Goal: Task Accomplishment & Management: Manage account settings

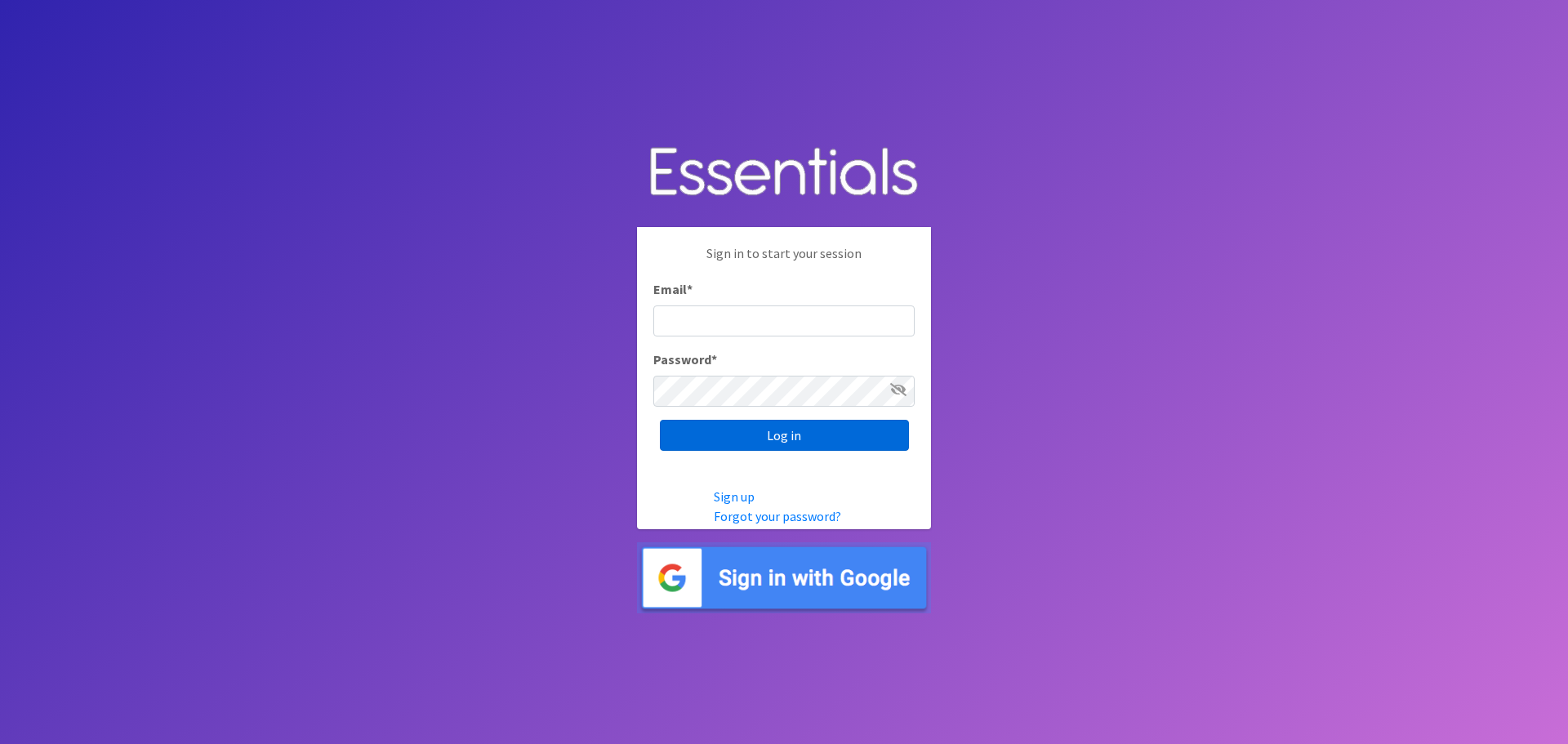
type input "[EMAIL_ADDRESS][DOMAIN_NAME]"
click at [750, 429] on input "Log in" at bounding box center [784, 435] width 249 height 31
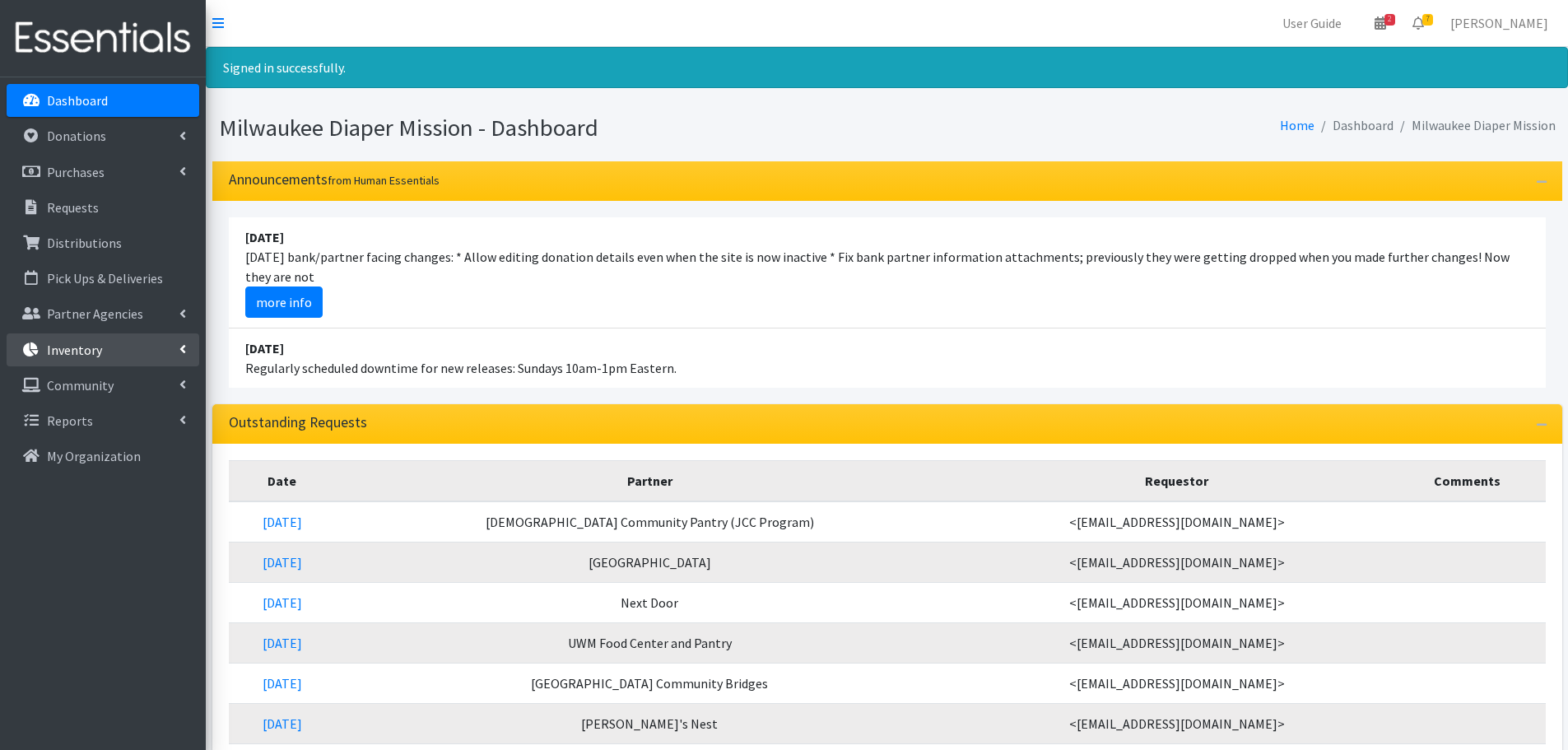
click at [94, 348] on p "Inventory" at bounding box center [74, 349] width 55 height 16
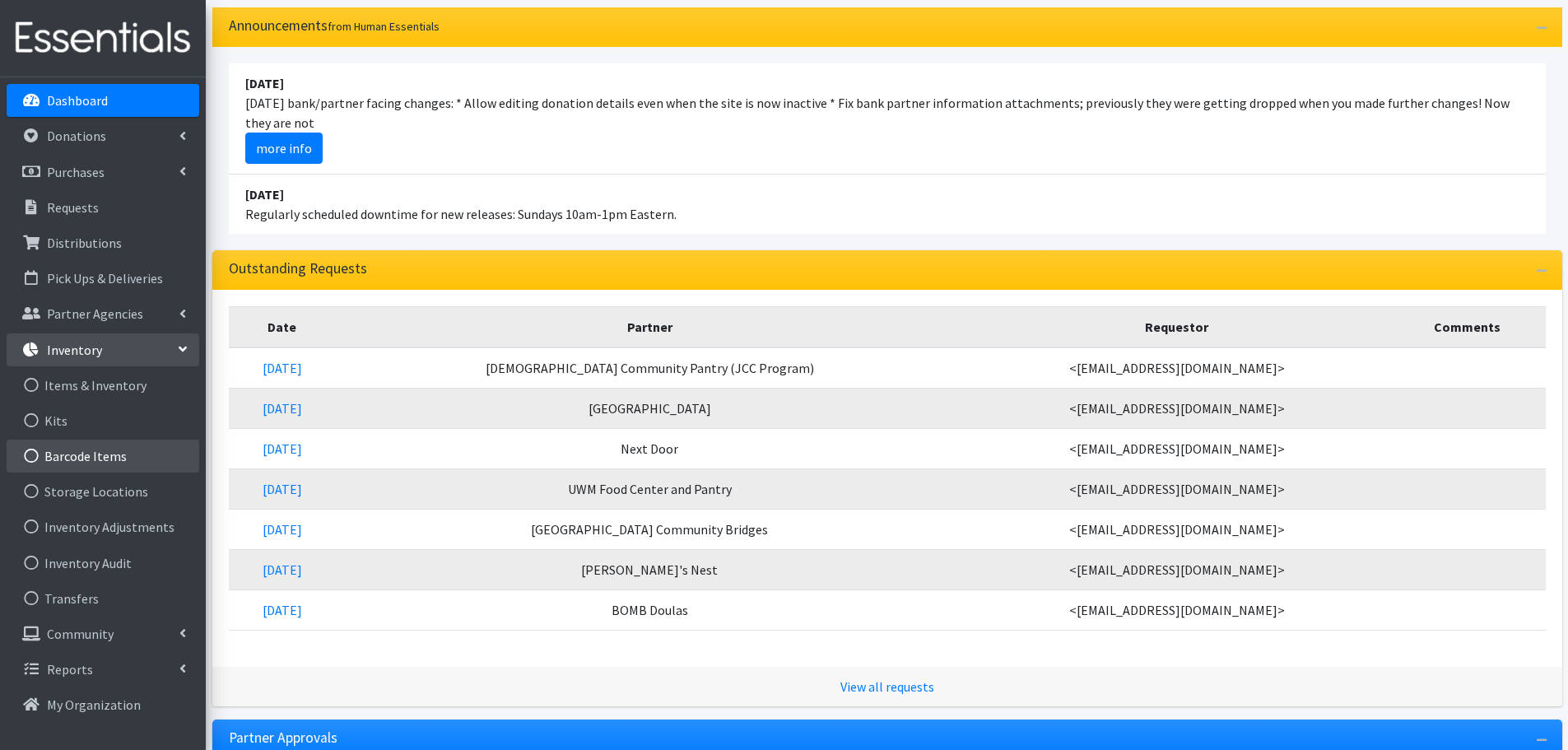
scroll to position [153, 0]
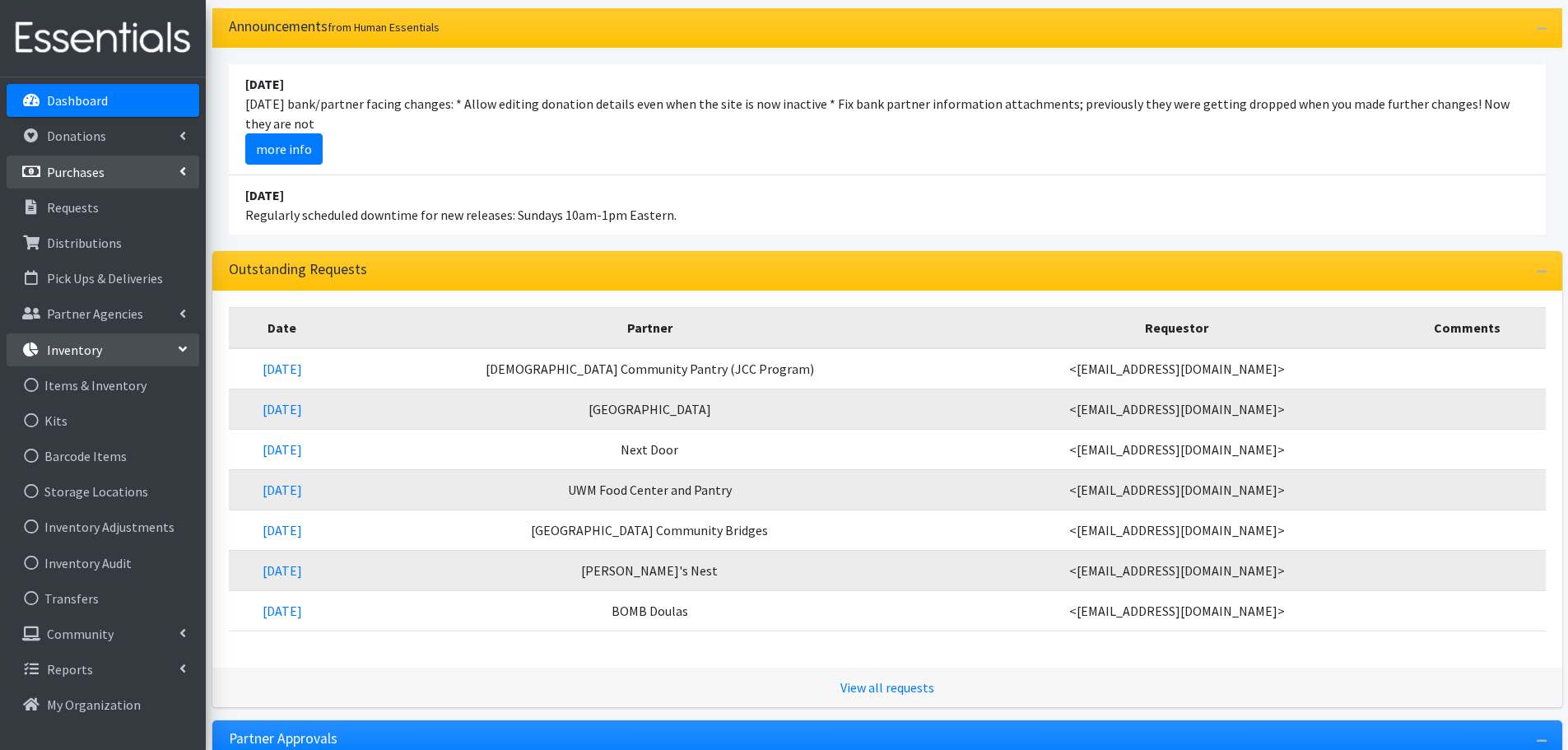
click at [84, 167] on p "Purchases" at bounding box center [75, 172] width 57 height 16
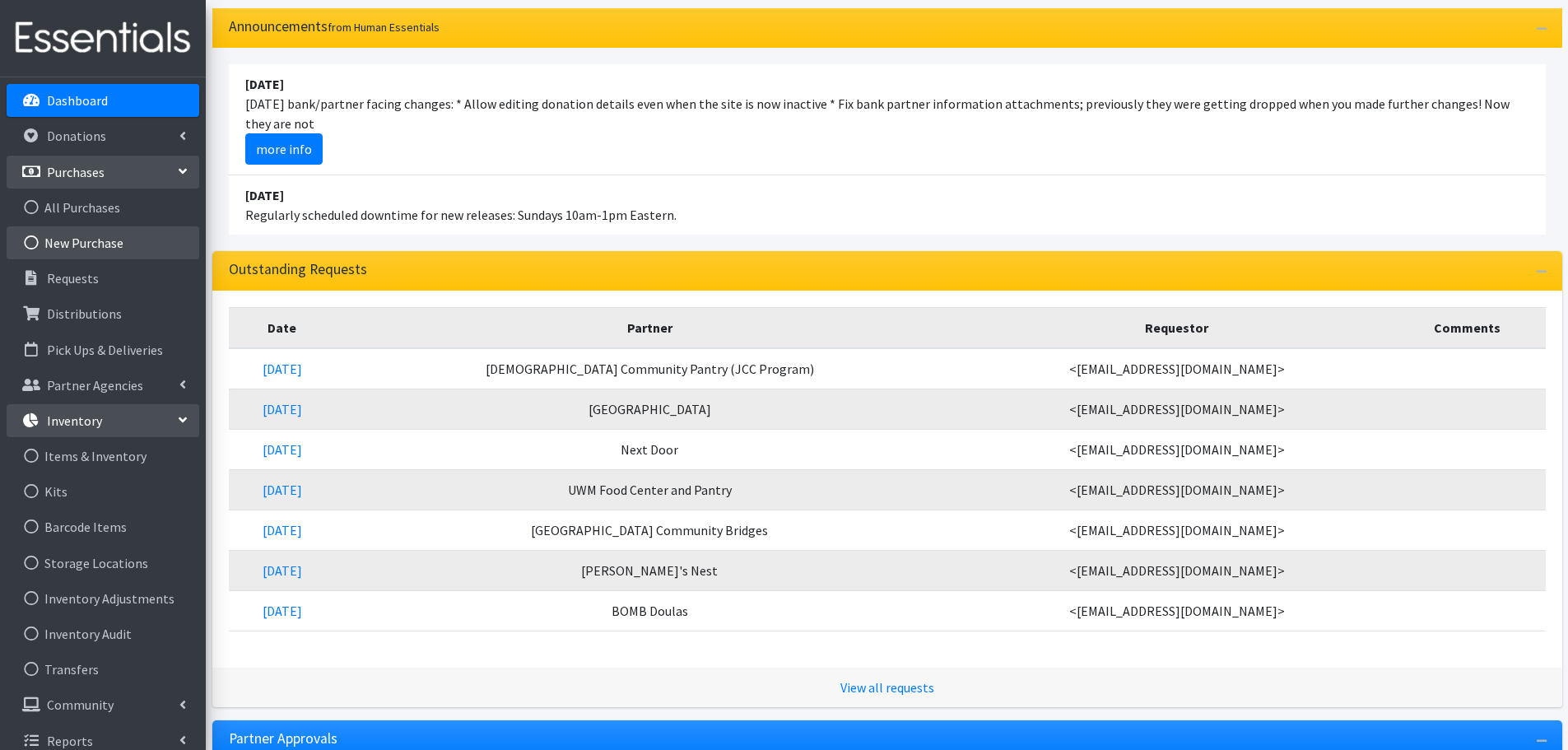
click at [78, 245] on link "New Purchase" at bounding box center [103, 243] width 193 height 33
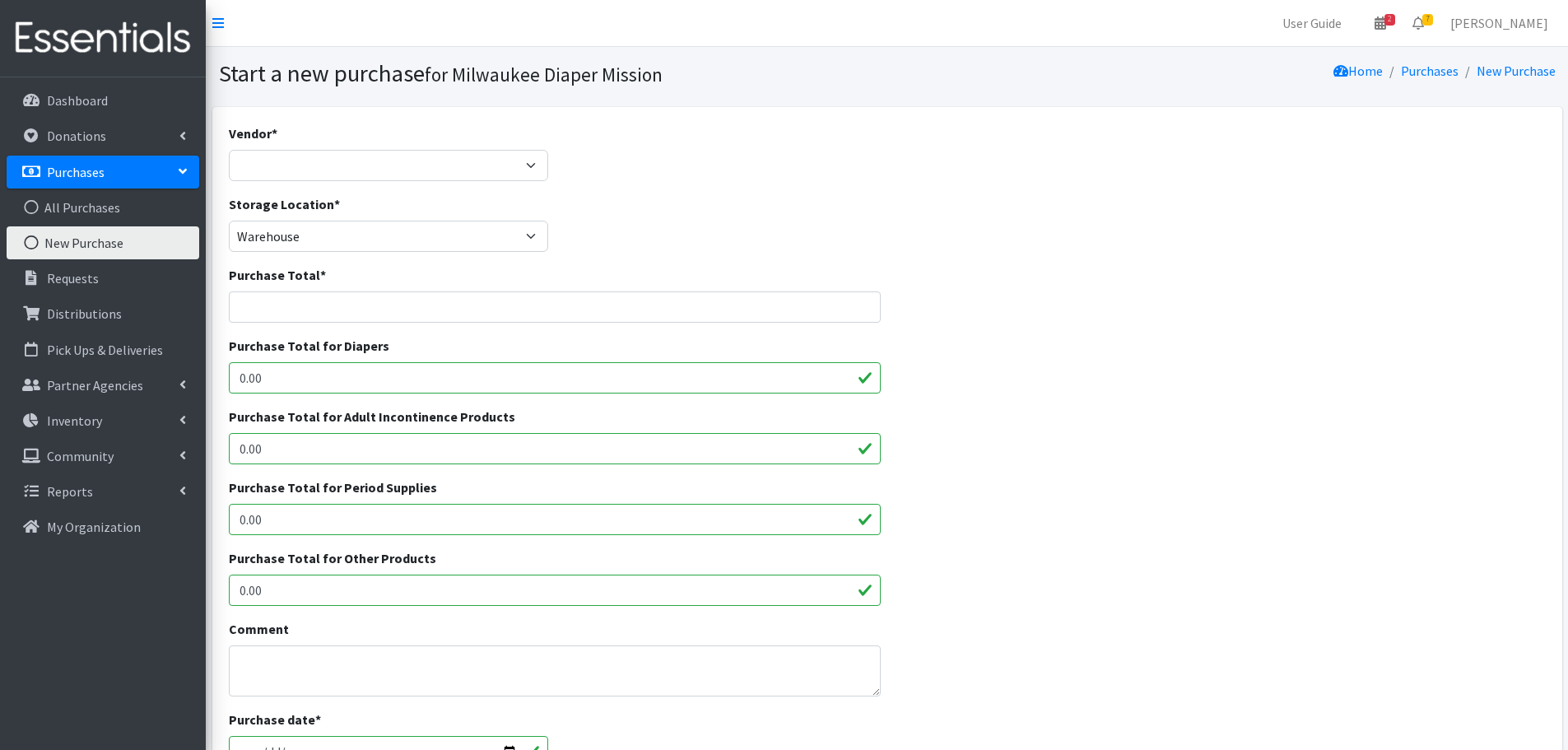
scroll to position [1, 0]
click at [107, 207] on link "All Purchases" at bounding box center [103, 208] width 193 height 33
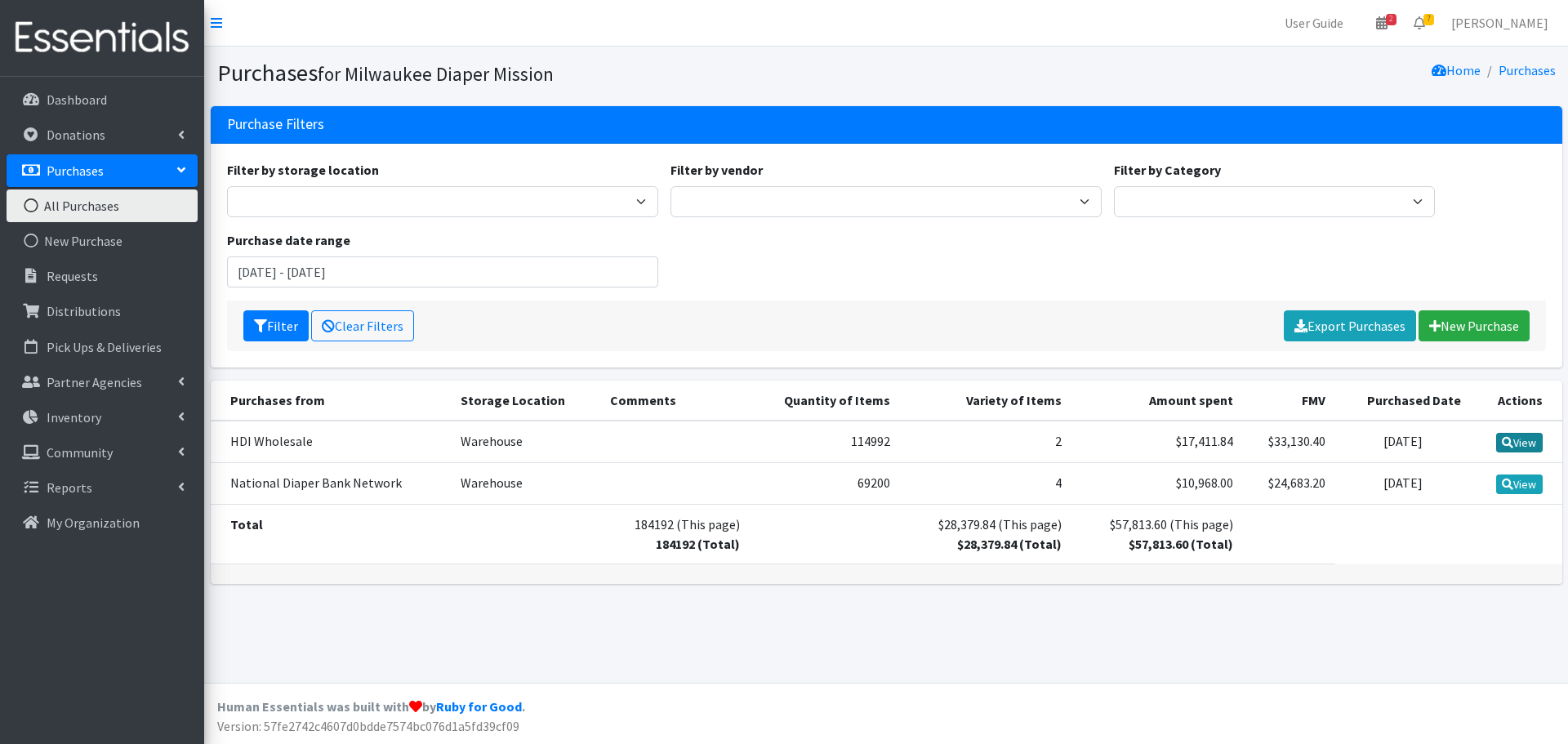
click at [1512, 447] on link "View" at bounding box center [1519, 443] width 46 height 19
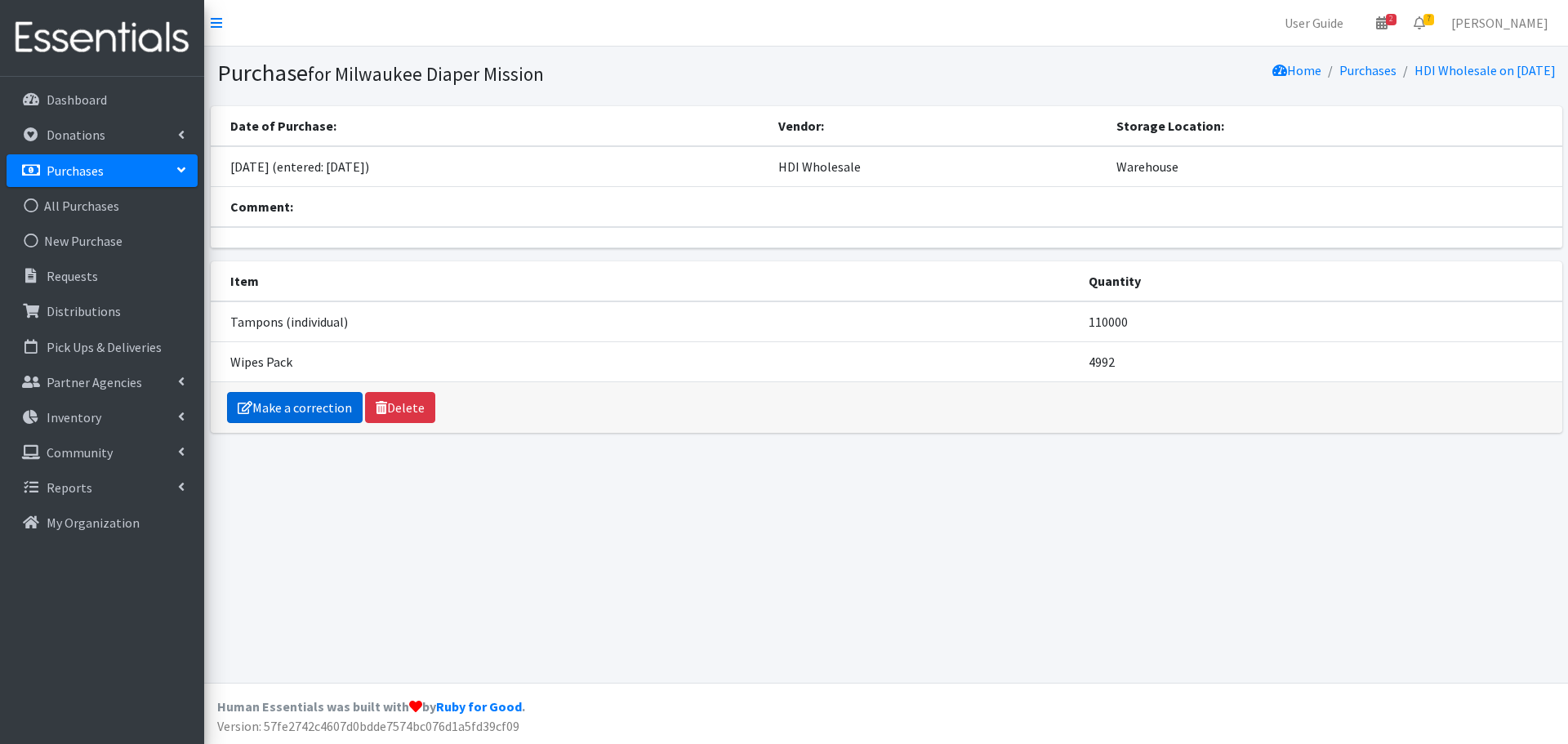
click at [328, 410] on link "Make a correction" at bounding box center [294, 408] width 136 height 31
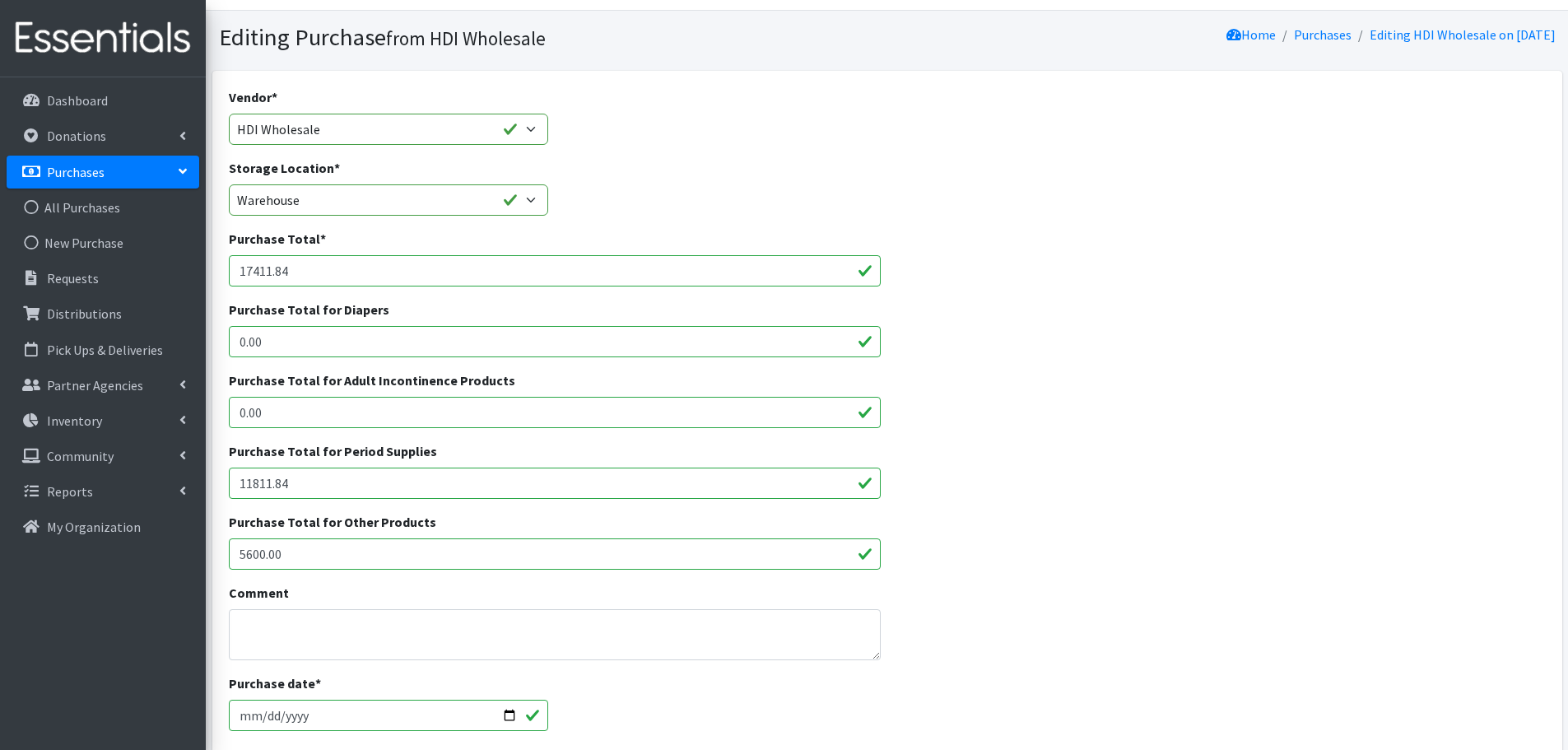
scroll to position [52, 0]
